Goal: Information Seeking & Learning: Learn about a topic

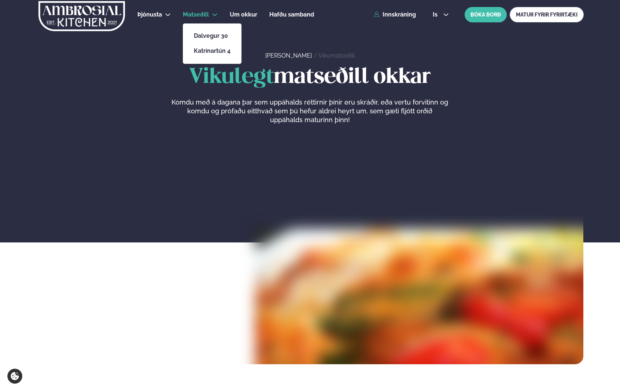
click at [210, 32] on li "Dalvegur 30" at bounding box center [212, 36] width 48 height 15
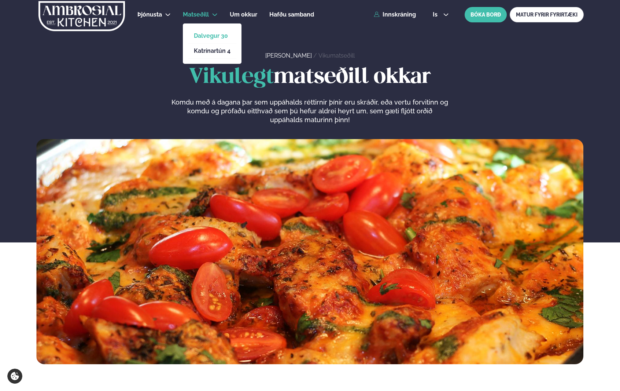
click at [210, 38] on link "Dalvegur 30" at bounding box center [212, 36] width 37 height 6
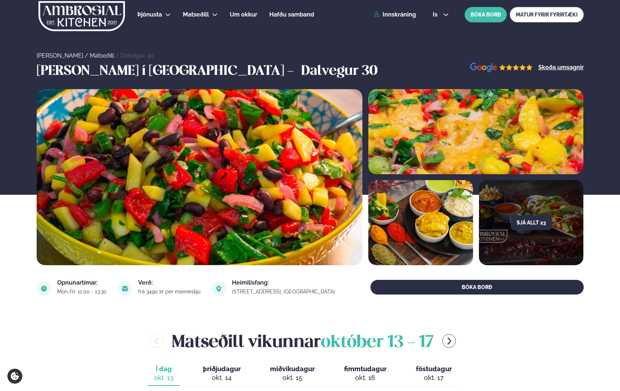
click at [108, 331] on div "[PERSON_NAME] [DATE] - [DATE]" at bounding box center [303, 341] width 532 height 24
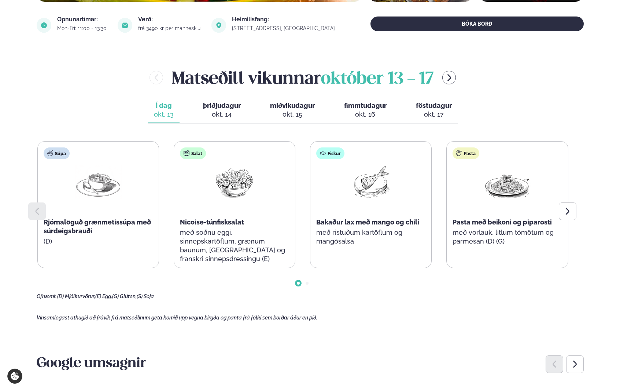
scroll to position [264, 0]
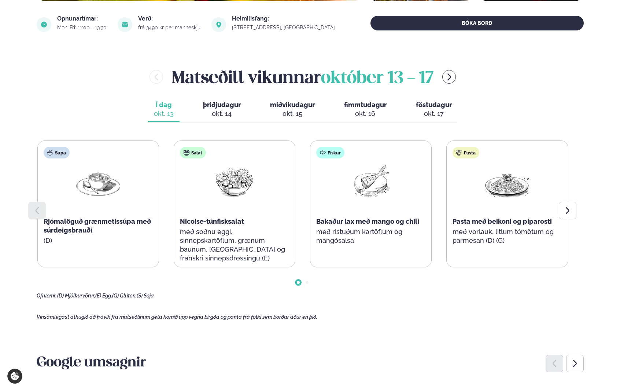
click at [215, 116] on div "okt. 14" at bounding box center [222, 113] width 38 height 9
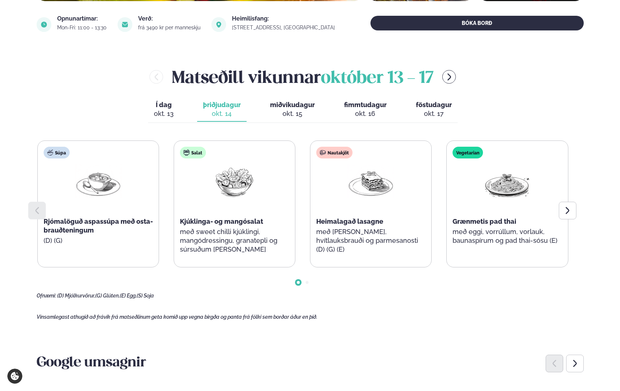
click at [279, 104] on span "miðvikudagur" at bounding box center [292, 105] width 45 height 8
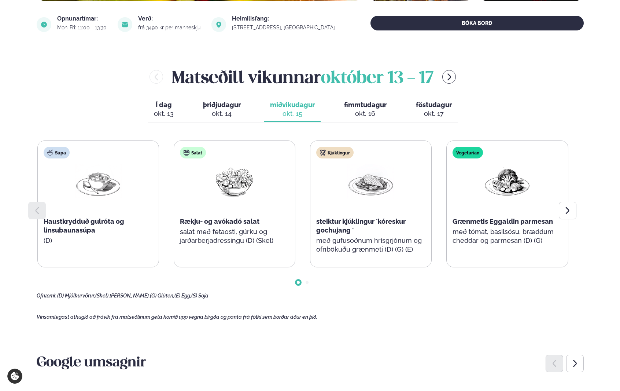
click at [332, 99] on div "Í dag Í d. [DATE] þriðjudagur þri. [DATE] miðvikudagur mið. [DATE] fimmtudagur …" at bounding box center [303, 109] width 310 height 25
click at [359, 104] on span "fimmtudagur" at bounding box center [365, 105] width 43 height 8
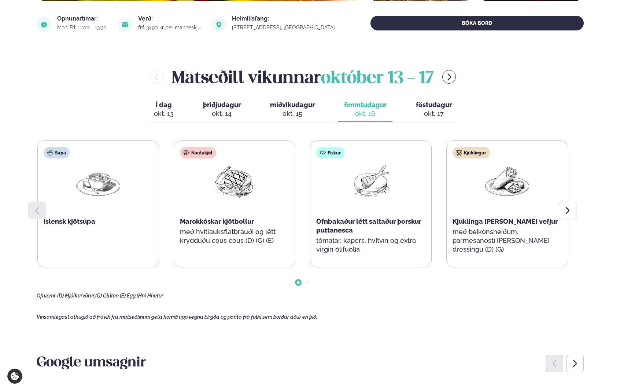
click at [419, 104] on span "föstudagur" at bounding box center [434, 105] width 36 height 8
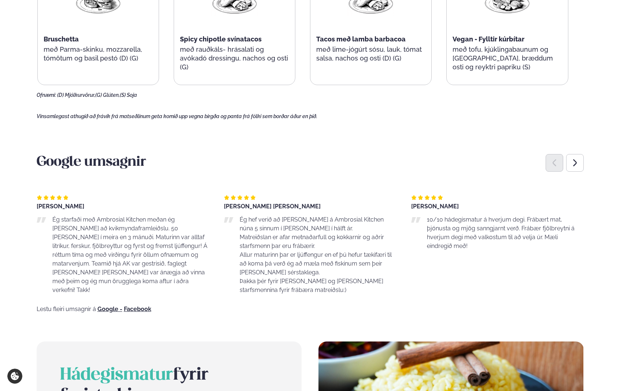
scroll to position [469, 0]
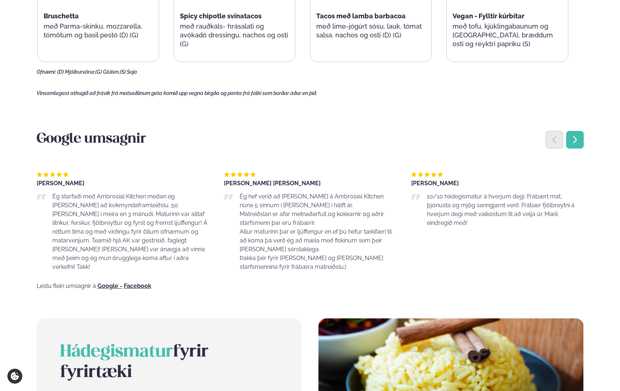
click at [571, 141] on icon "Next slide" at bounding box center [575, 139] width 9 height 9
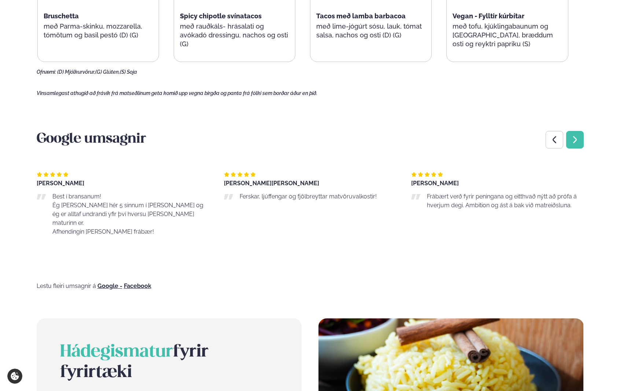
click at [571, 141] on icon "Next slide" at bounding box center [575, 139] width 9 height 9
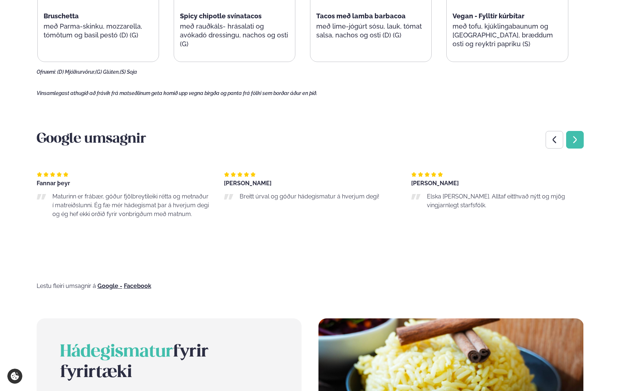
click at [571, 141] on icon "Next slide" at bounding box center [575, 139] width 9 height 9
